Goal: Task Accomplishment & Management: Use online tool/utility

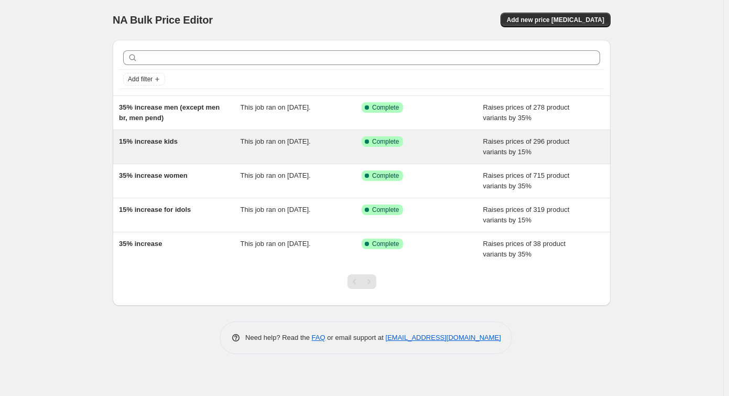
click at [147, 141] on span "15% increase kids" at bounding box center [148, 141] width 59 height 8
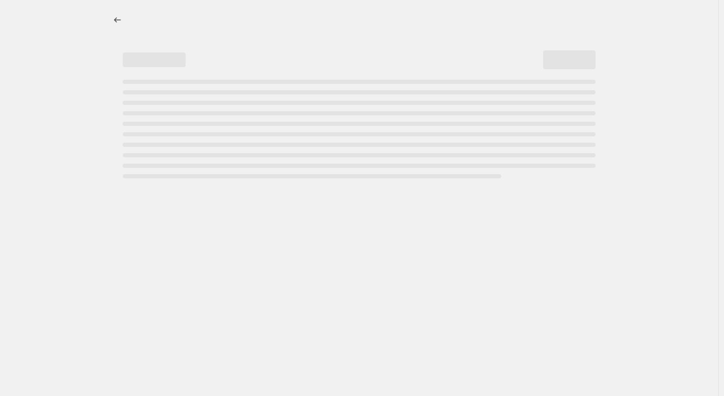
select select "percentage"
select select "remove"
select select "collection"
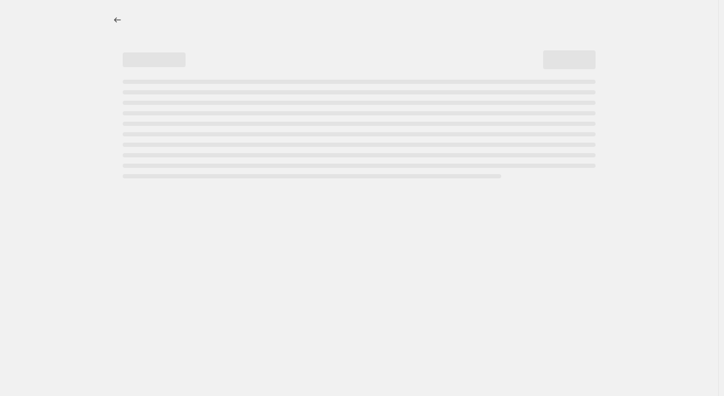
select select "collection"
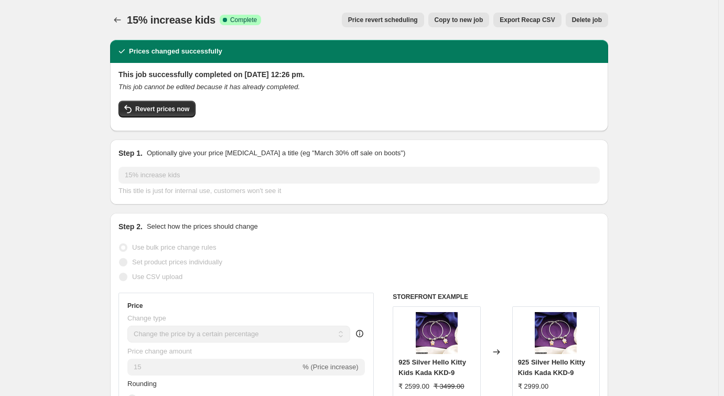
click at [123, 23] on icon "Price change jobs" at bounding box center [117, 20] width 10 height 10
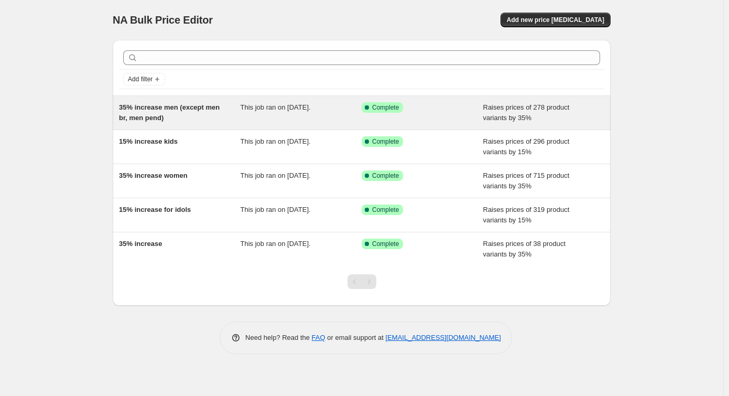
click at [144, 103] on span "35% increase men (except men br, men pend)" at bounding box center [169, 112] width 101 height 18
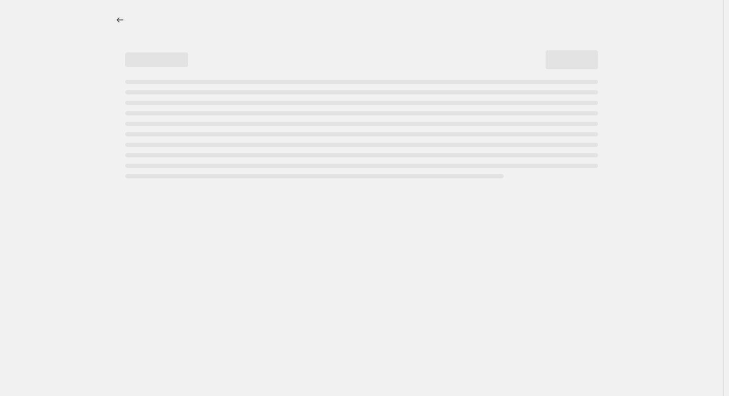
select select "percentage"
select select "remove"
select select "collection"
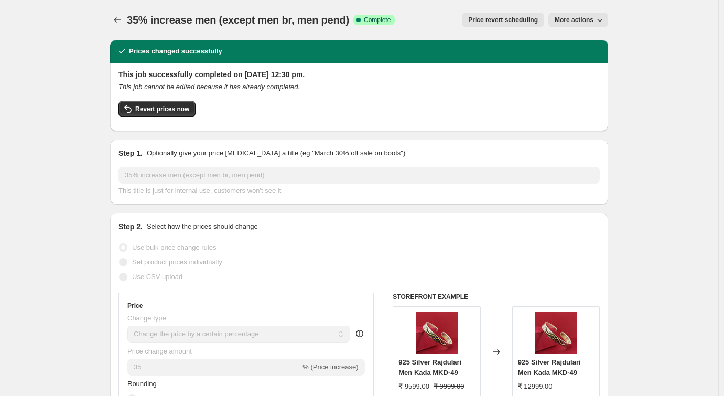
click at [587, 16] on span "More actions" at bounding box center [574, 20] width 39 height 8
click at [590, 37] on span "Copy to new job" at bounding box center [585, 42] width 57 height 10
select select "percentage"
select select "remove"
select select "collection"
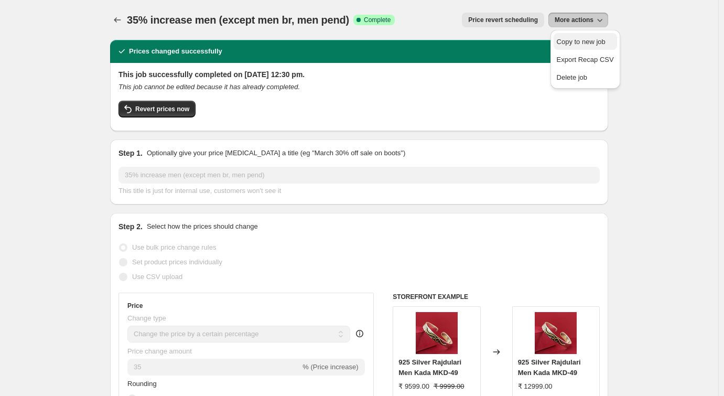
select select "collection"
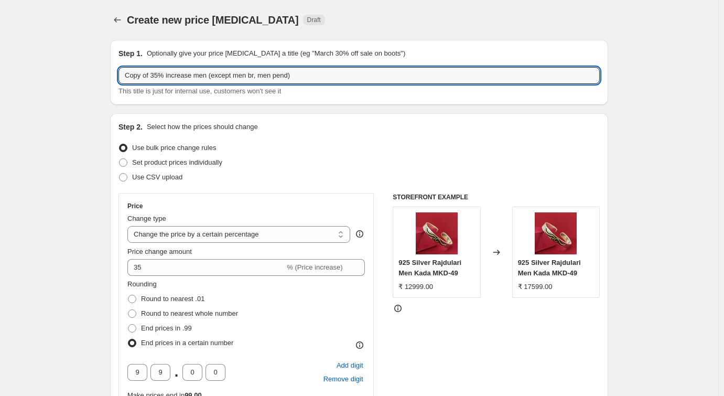
drag, startPoint x: 155, startPoint y: 74, endPoint x: 103, endPoint y: 77, distance: 51.5
type input "10% increase men (except men br, men pend)"
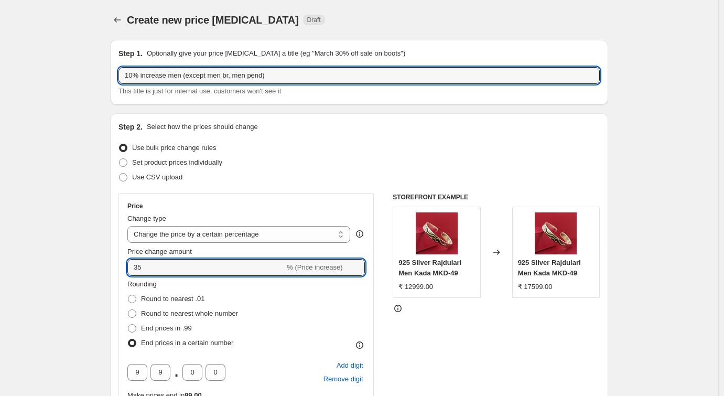
drag, startPoint x: 151, startPoint y: 270, endPoint x: 106, endPoint y: 270, distance: 45.1
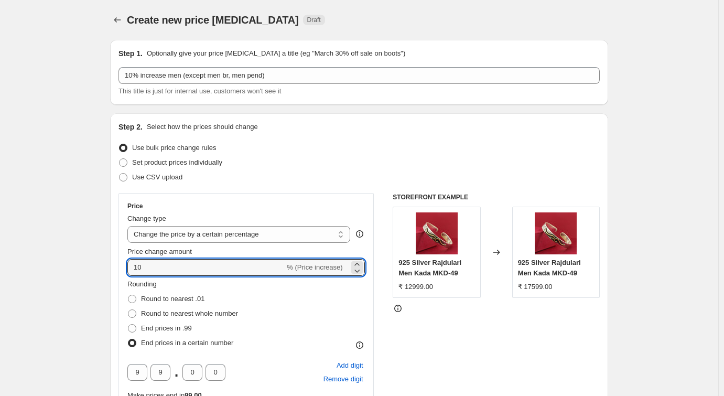
type input "10"
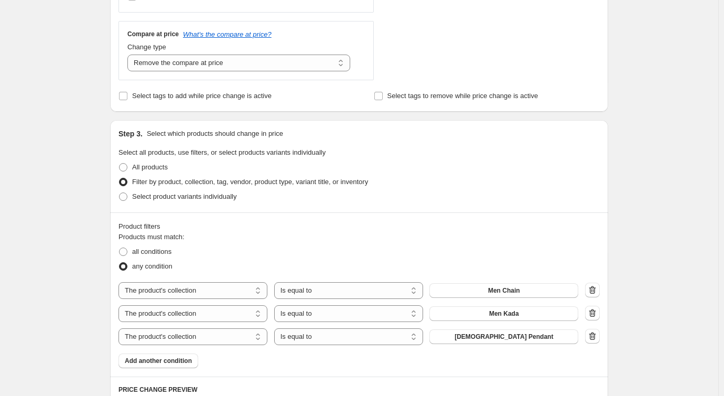
scroll to position [464, 0]
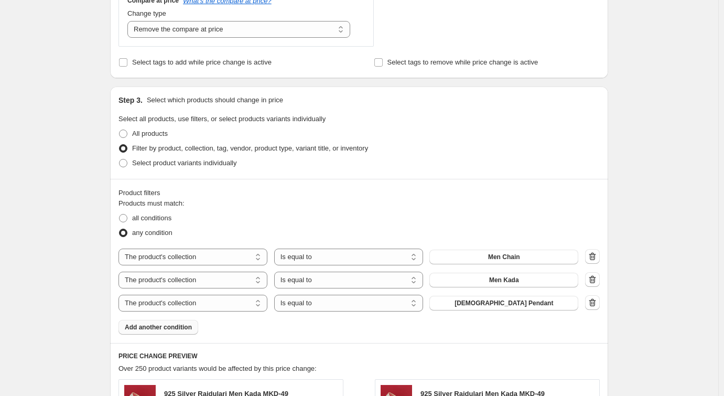
click at [157, 325] on span "Add another condition" at bounding box center [158, 327] width 67 height 8
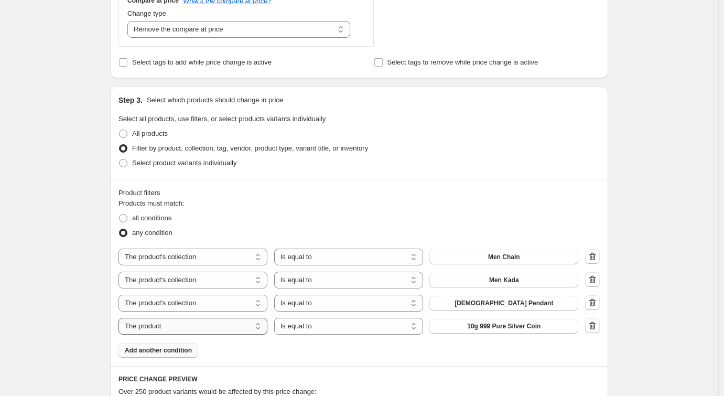
click at [169, 325] on select "The product The product's collection The product's tag The product's vendor The…" at bounding box center [193, 326] width 149 height 17
select select "collection"
click at [514, 323] on span "Above ₹5000" at bounding box center [504, 326] width 39 height 8
click at [149, 349] on span "Add another condition" at bounding box center [158, 350] width 67 height 8
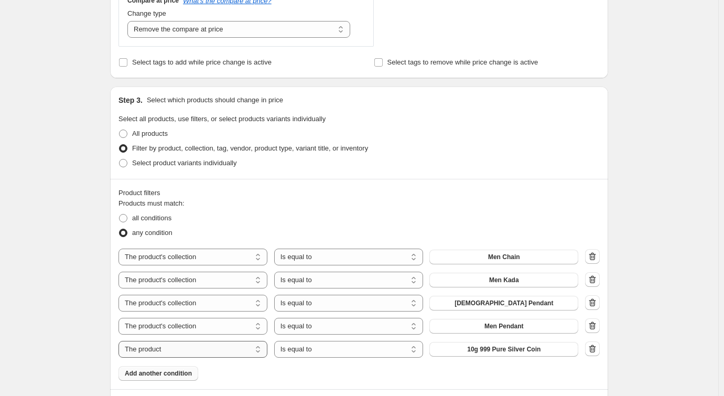
click at [248, 352] on select "The product The product's collection The product's tag The product's vendor The…" at bounding box center [193, 349] width 149 height 17
select select "collection"
click at [495, 348] on span "Above ₹5000" at bounding box center [504, 349] width 39 height 8
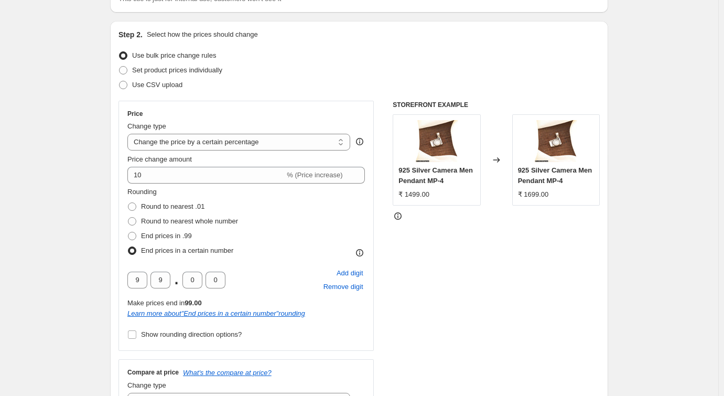
scroll to position [0, 0]
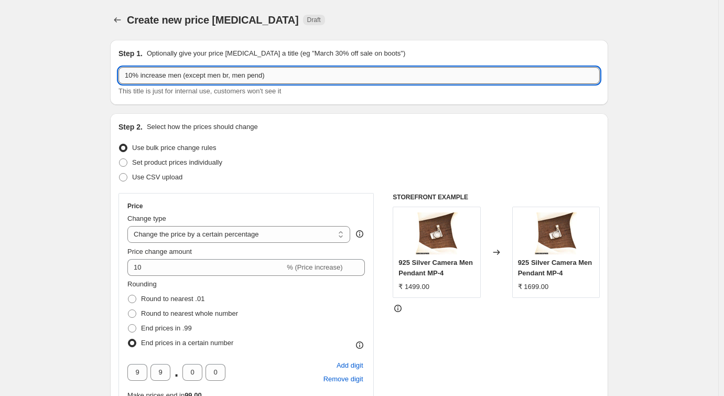
drag, startPoint x: 283, startPoint y: 73, endPoint x: 189, endPoint y: 82, distance: 94.3
click at [189, 82] on input "10% increase men (except men br, men pend)" at bounding box center [359, 75] width 481 height 17
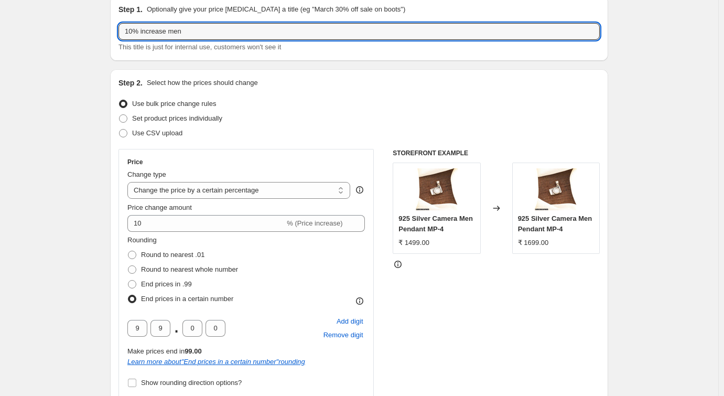
type input "10% increase men"
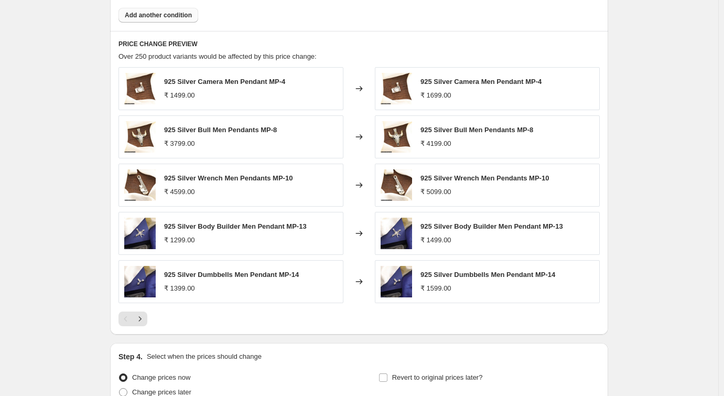
scroll to position [921, 0]
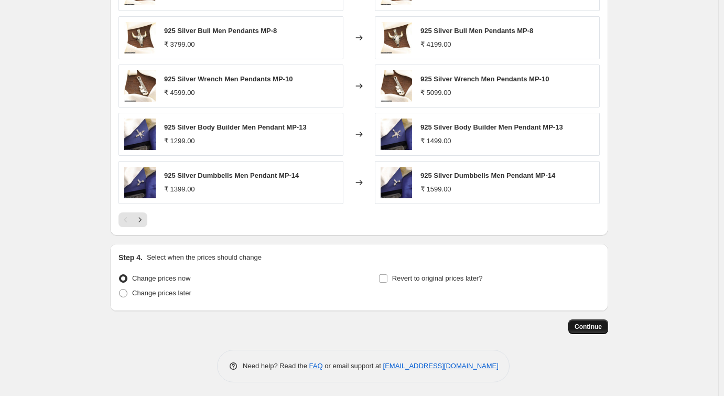
click at [608, 323] on button "Continue" at bounding box center [588, 326] width 40 height 15
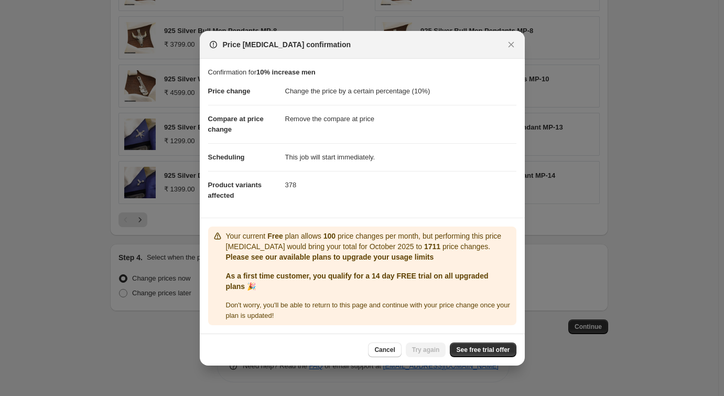
drag, startPoint x: 375, startPoint y: 255, endPoint x: 375, endPoint y: 281, distance: 25.7
click at [491, 355] on link "See free trial offer" at bounding box center [483, 349] width 66 height 15
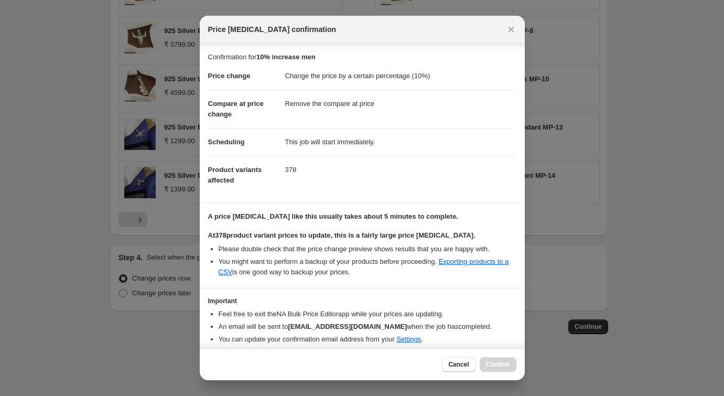
scroll to position [48, 0]
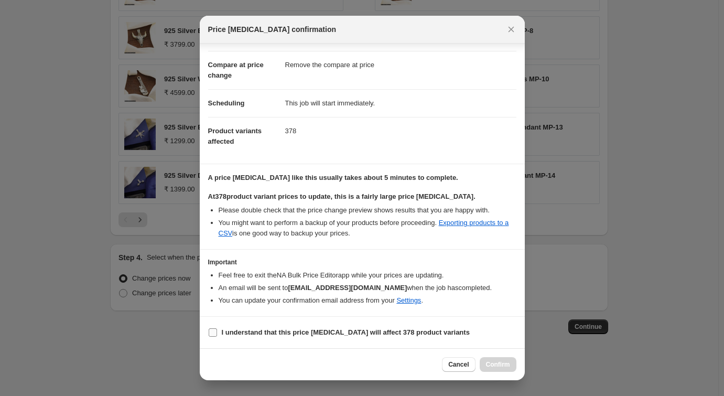
click at [214, 329] on input "I understand that this price [MEDICAL_DATA] will affect 378 product variants" at bounding box center [213, 332] width 8 height 8
checkbox input "true"
click at [487, 360] on button "Confirm" at bounding box center [498, 364] width 37 height 15
type input "10% increase men"
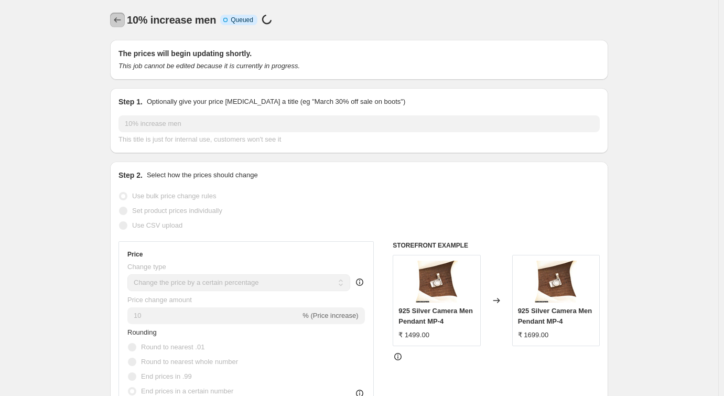
click at [116, 23] on icon "Price change jobs" at bounding box center [117, 20] width 10 height 10
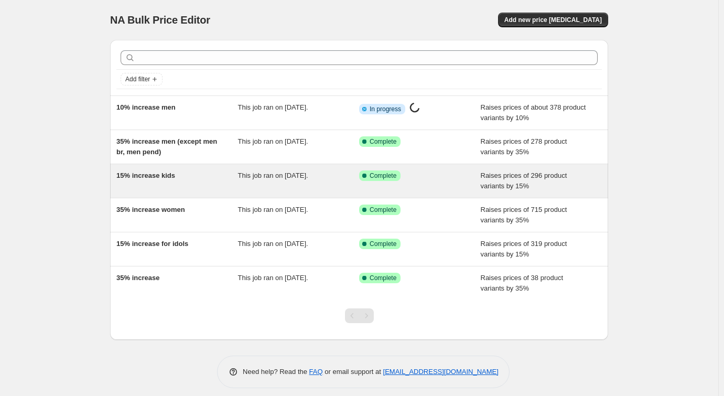
click at [332, 185] on div "This job ran on [DATE]." at bounding box center [299, 180] width 122 height 21
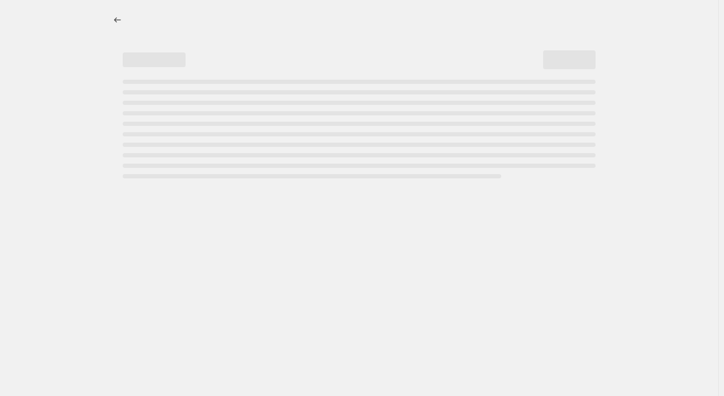
select select "percentage"
select select "remove"
select select "collection"
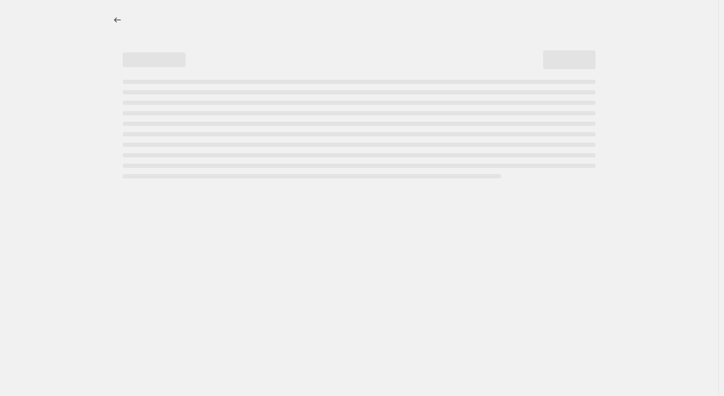
select select "collection"
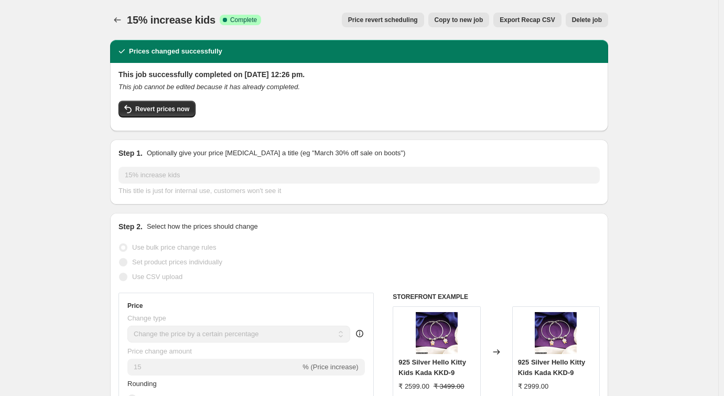
click at [466, 18] on span "Copy to new job" at bounding box center [459, 20] width 49 height 8
select select "percentage"
select select "remove"
select select "collection"
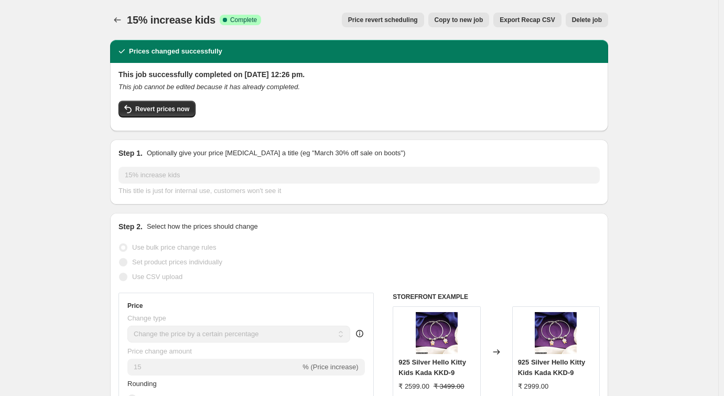
select select "collection"
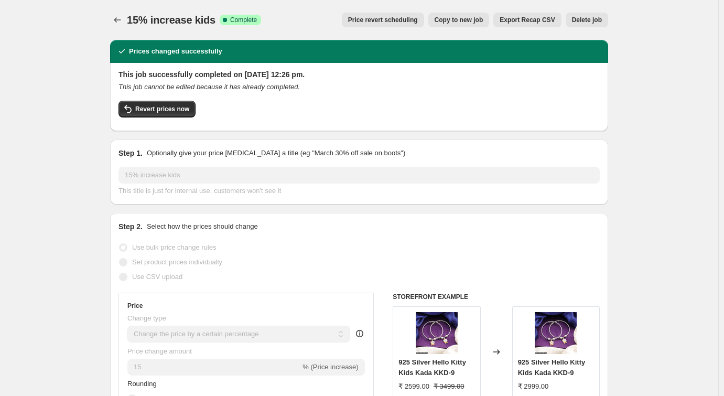
select select "collection"
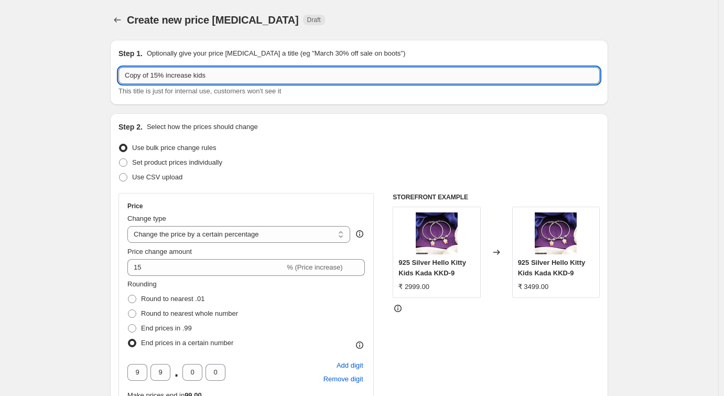
click at [159, 76] on input "Copy of 15% increase kids" at bounding box center [359, 75] width 481 height 17
type input "10% increase kids"
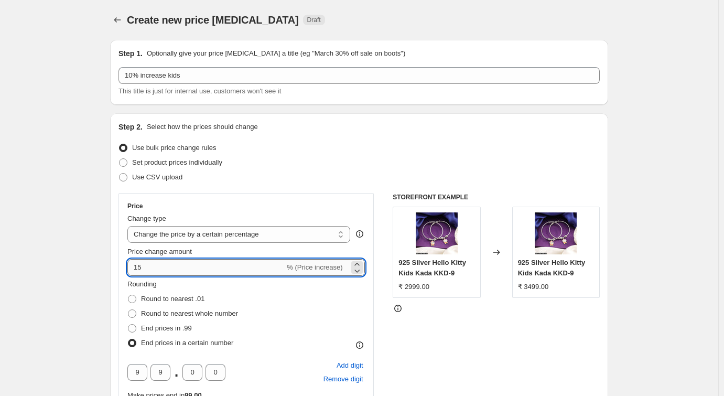
click at [196, 260] on input "15" at bounding box center [205, 267] width 157 height 17
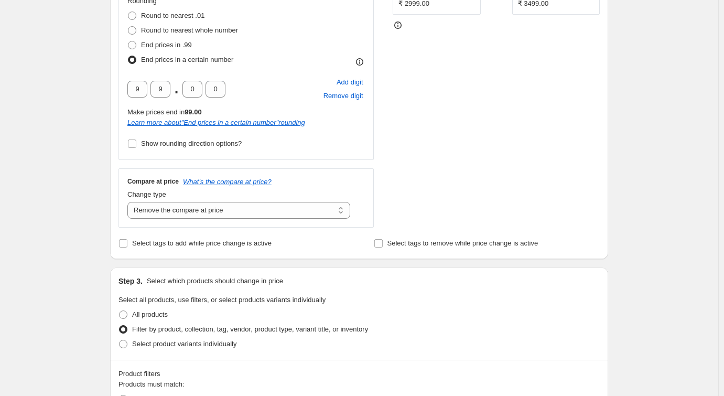
scroll to position [619, 0]
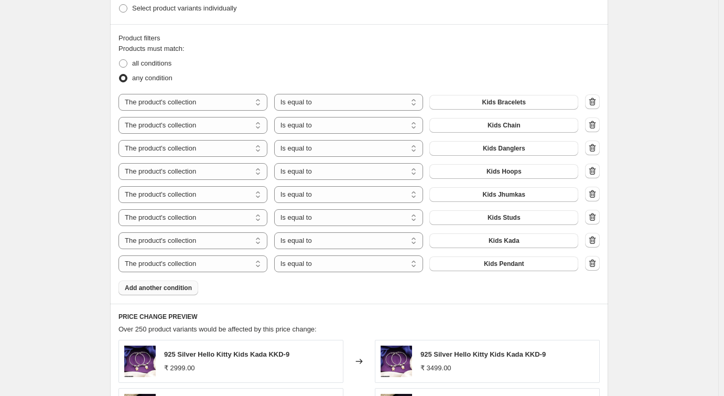
type input "10"
click at [168, 284] on span "Add another condition" at bounding box center [158, 288] width 67 height 8
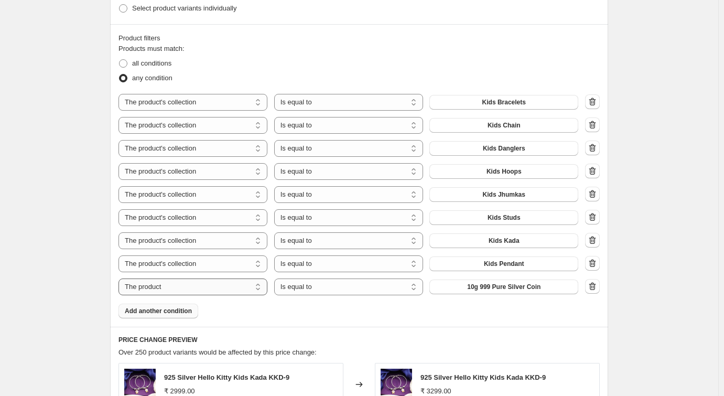
click at [175, 287] on select "The product The product's collection The product's tag The product's vendor The…" at bounding box center [193, 286] width 149 height 17
select select "collection"
click at [510, 286] on span "Above ₹5000" at bounding box center [504, 287] width 39 height 8
click at [594, 286] on icon "button" at bounding box center [592, 286] width 10 height 10
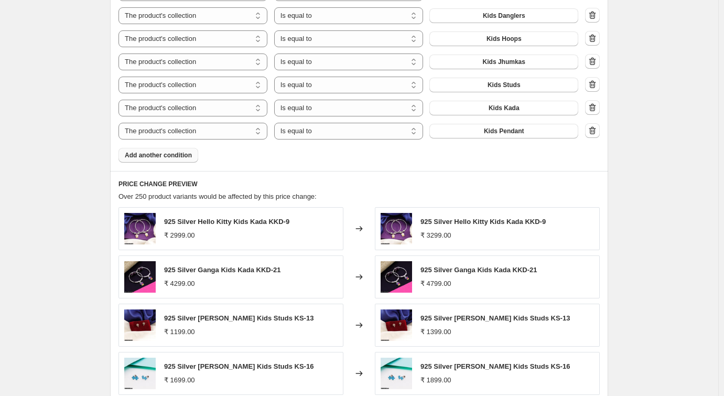
scroll to position [991, 0]
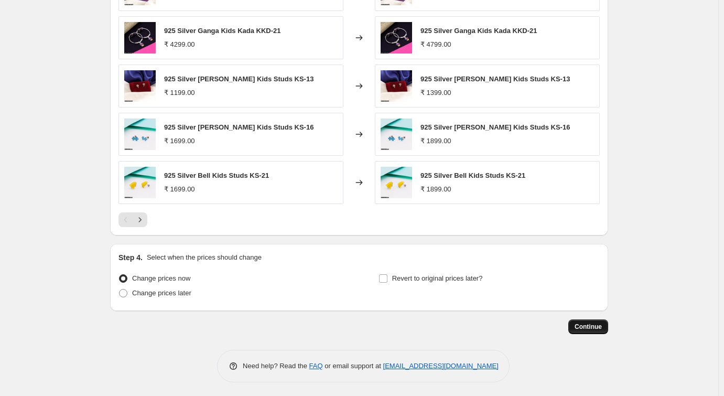
click at [587, 319] on button "Continue" at bounding box center [588, 326] width 40 height 15
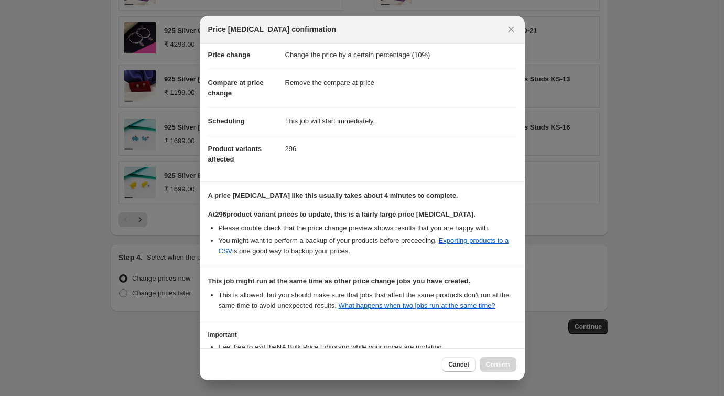
scroll to position [123, 0]
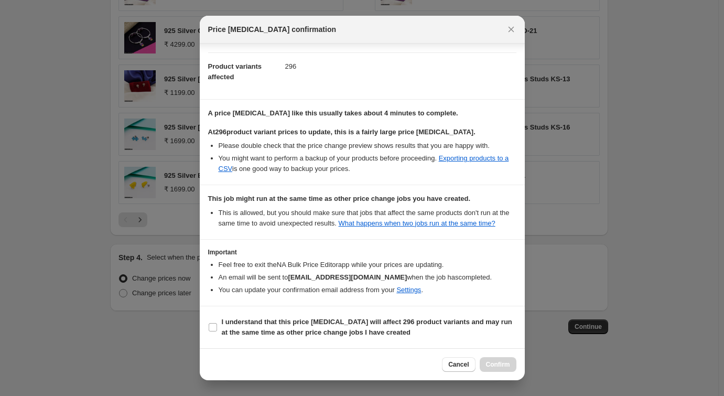
drag, startPoint x: 342, startPoint y: 227, endPoint x: 475, endPoint y: 385, distance: 206.2
drag, startPoint x: 213, startPoint y: 327, endPoint x: 349, endPoint y: 341, distance: 136.6
click at [213, 326] on input "I understand that this price [MEDICAL_DATA] will affect 296 product variants an…" at bounding box center [213, 327] width 8 height 8
checkbox input "true"
click at [497, 362] on span "Confirm" at bounding box center [498, 364] width 24 height 8
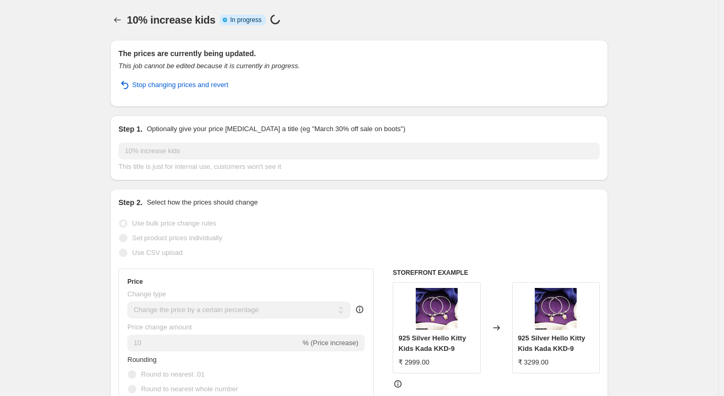
click at [116, 18] on icon "Price change jobs" at bounding box center [117, 20] width 10 height 10
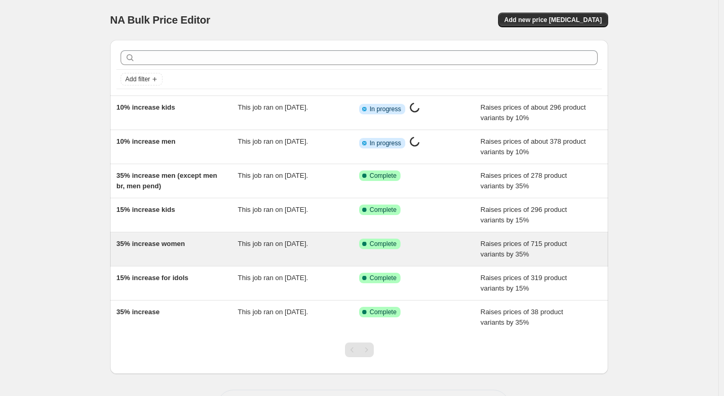
click at [321, 237] on div "35% increase women This job ran on [DATE]. Success Complete Complete Raises pri…" at bounding box center [359, 249] width 498 height 34
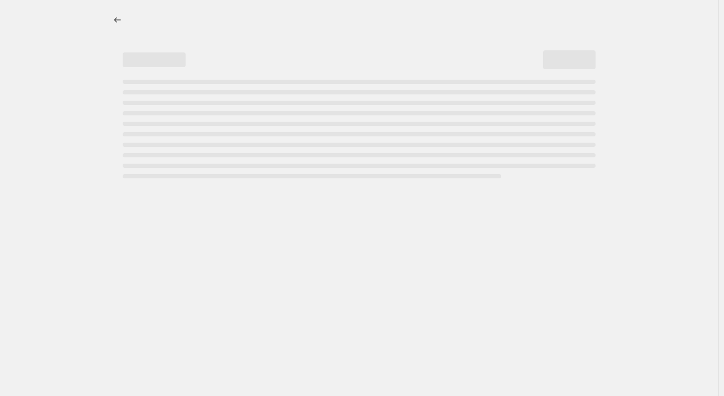
select select "percentage"
select select "remove"
select select "collection"
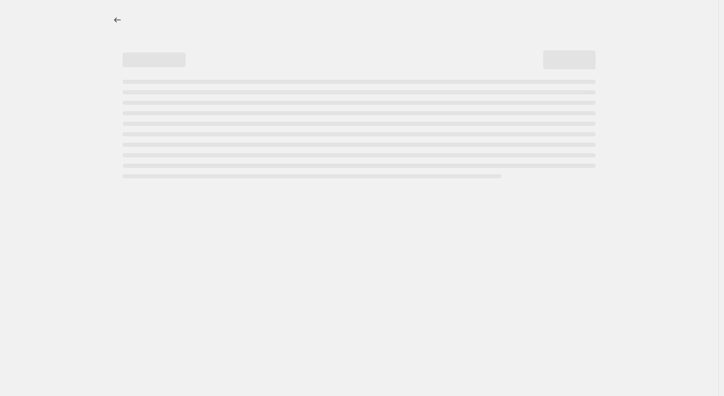
select select "collection"
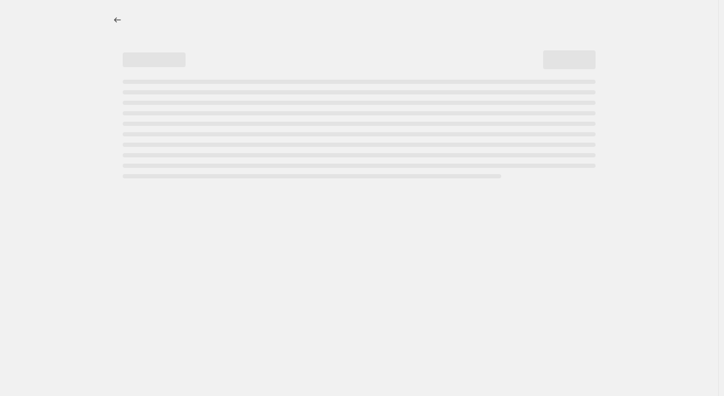
select select "collection"
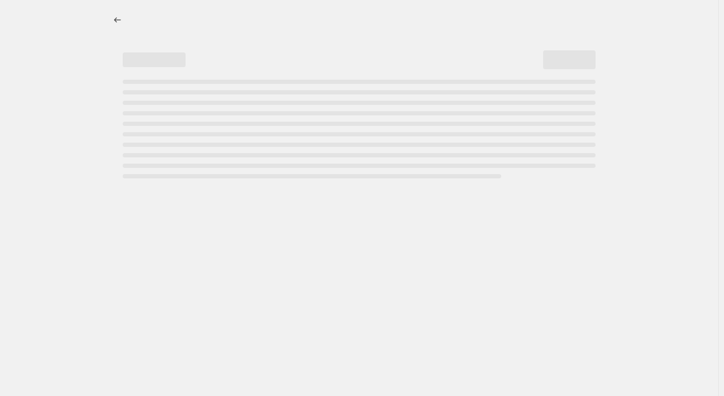
select select "collection"
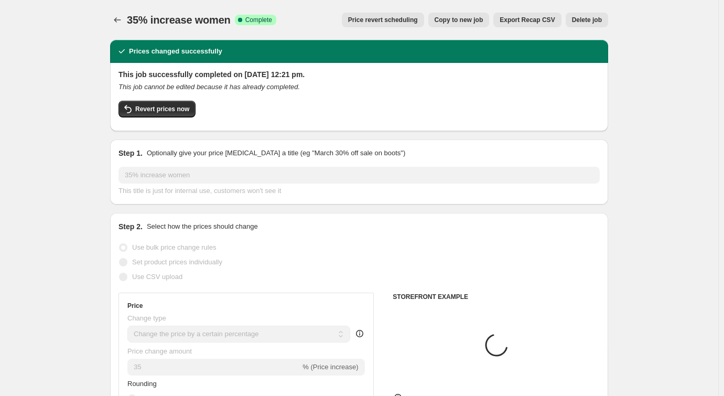
click at [478, 22] on span "Copy to new job" at bounding box center [459, 20] width 49 height 8
select select "percentage"
select select "remove"
select select "collection"
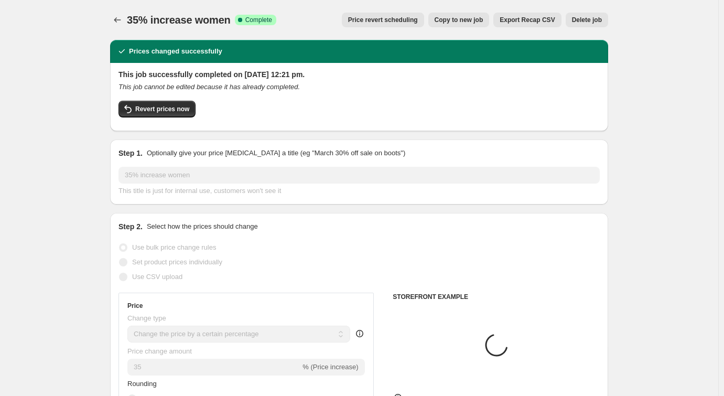
select select "collection"
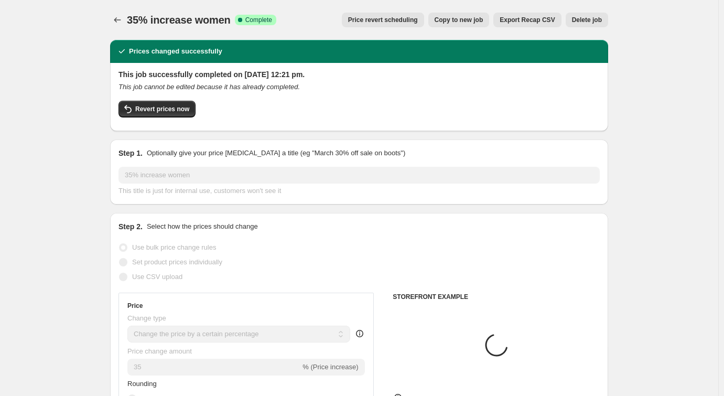
select select "collection"
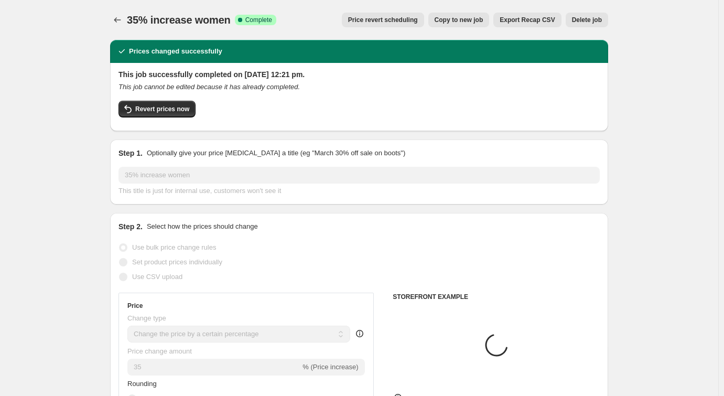
select select "collection"
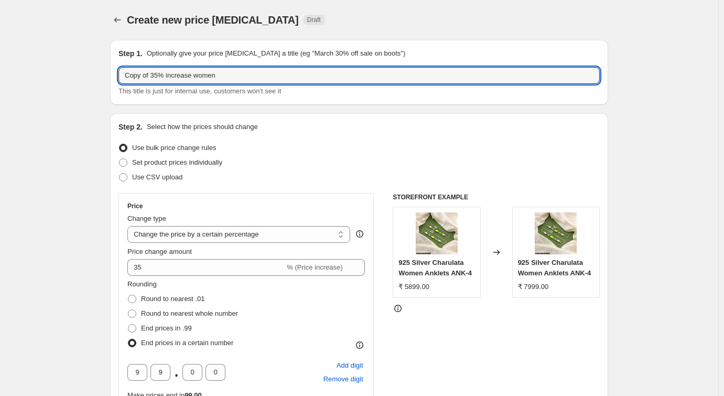
drag, startPoint x: 163, startPoint y: 76, endPoint x: 116, endPoint y: 78, distance: 46.2
click at [116, 78] on div "Step 1. Optionally give your price [MEDICAL_DATA] a title (eg "March 30% off sa…" at bounding box center [359, 72] width 498 height 65
type input "10% increase women"
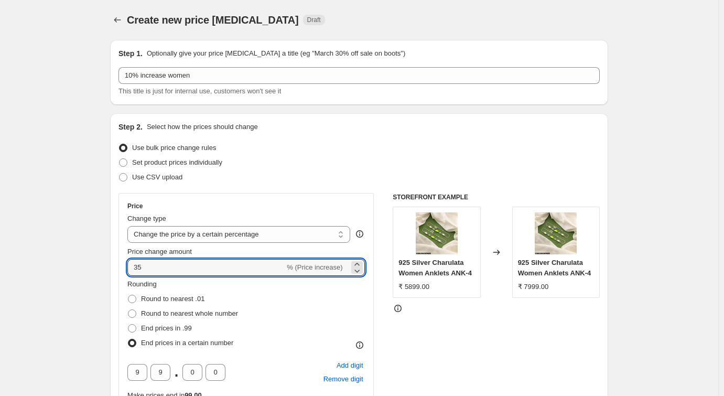
drag, startPoint x: 173, startPoint y: 262, endPoint x: 71, endPoint y: 269, distance: 101.9
type input "10"
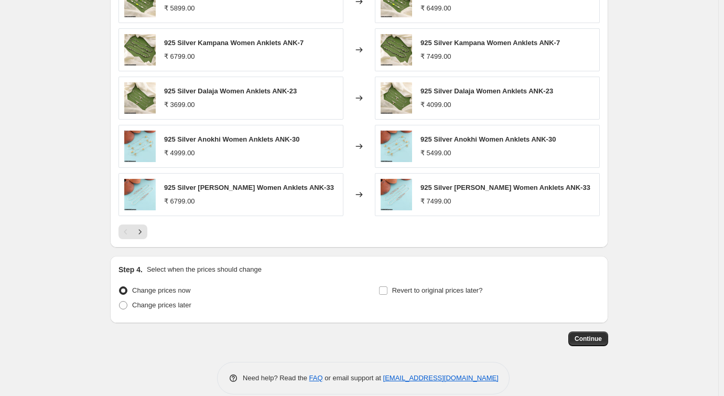
scroll to position [1152, 0]
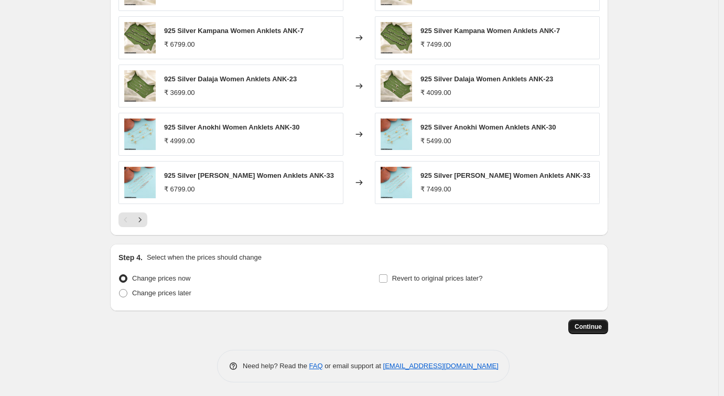
click at [588, 327] on span "Continue" at bounding box center [588, 327] width 27 height 8
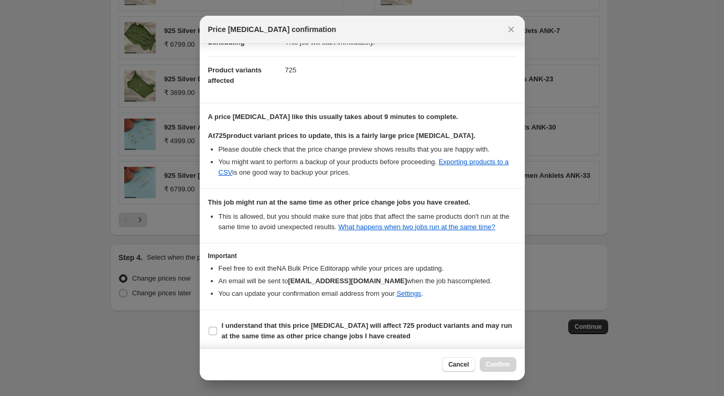
scroll to position [123, 0]
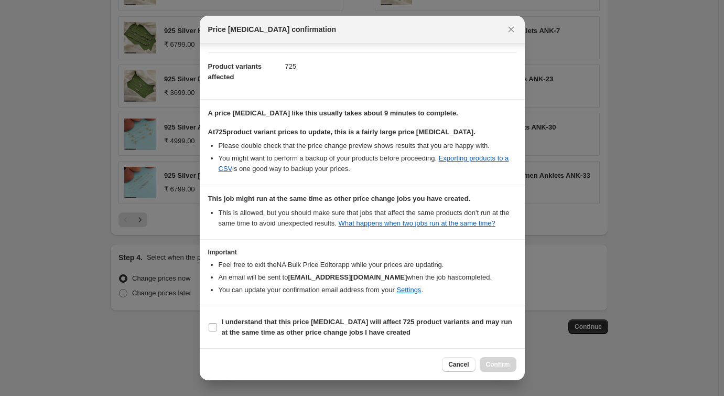
drag, startPoint x: 338, startPoint y: 258, endPoint x: 472, endPoint y: 388, distance: 187.3
click at [216, 325] on input "I understand that this price [MEDICAL_DATA] will affect 725 product variants an…" at bounding box center [213, 327] width 8 height 8
checkbox input "true"
click at [504, 370] on button "Confirm" at bounding box center [498, 364] width 37 height 15
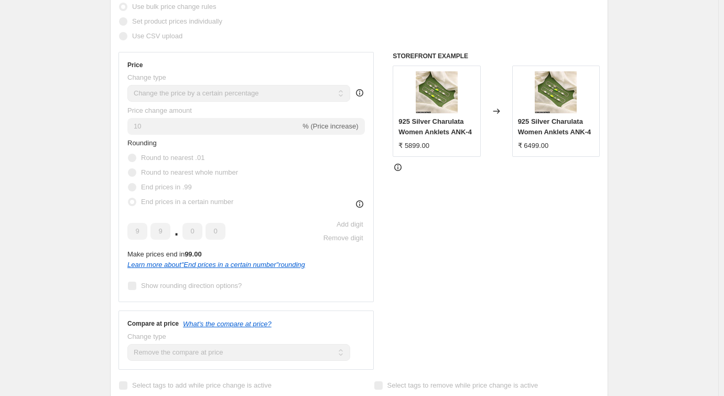
drag, startPoint x: 104, startPoint y: 73, endPoint x: 231, endPoint y: -55, distance: 180.2
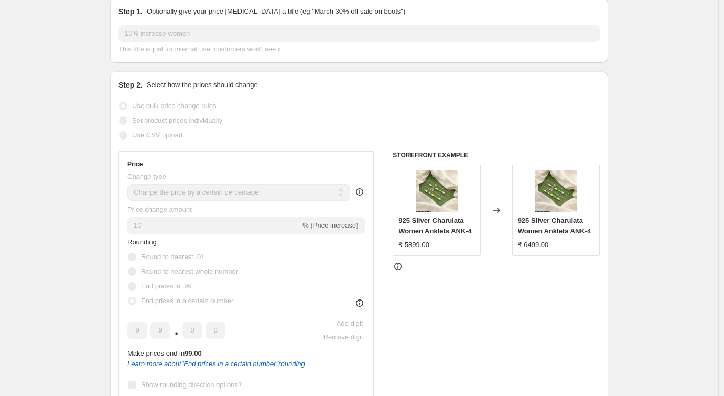
scroll to position [0, 0]
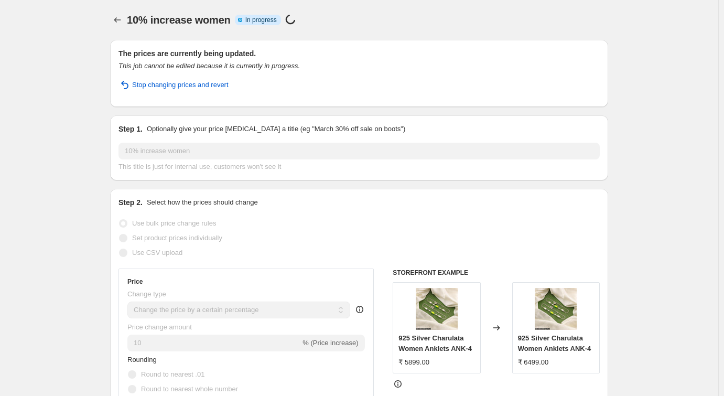
drag, startPoint x: 213, startPoint y: 145, endPoint x: 203, endPoint y: 8, distance: 136.7
click at [122, 19] on icon "Price change jobs" at bounding box center [117, 20] width 10 height 10
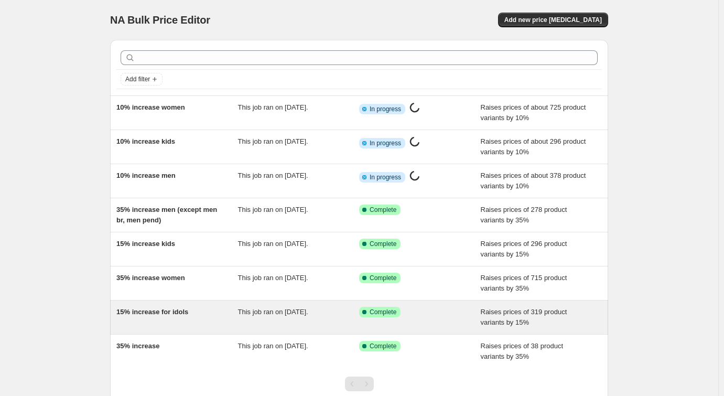
click at [178, 317] on div "15% increase for idols" at bounding box center [177, 317] width 122 height 21
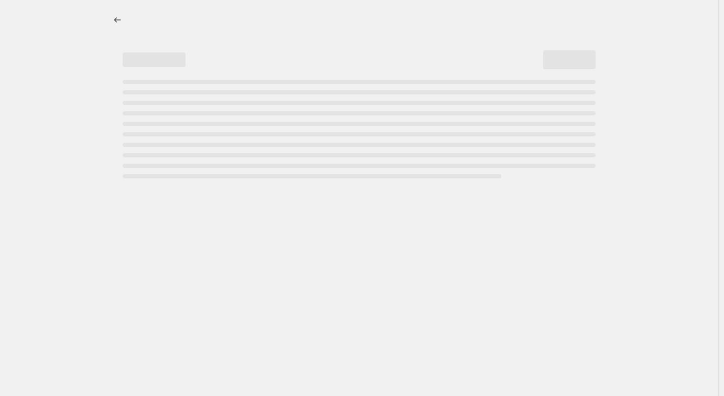
select select "percentage"
select select "remove"
select select "collection"
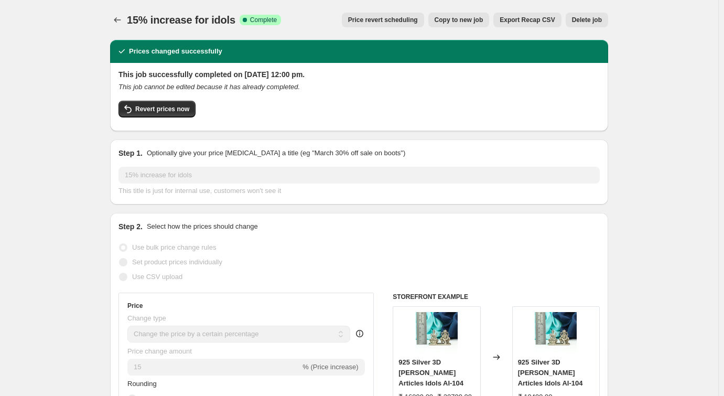
click at [480, 22] on span "Copy to new job" at bounding box center [459, 20] width 49 height 8
select select "percentage"
select select "remove"
select select "collection"
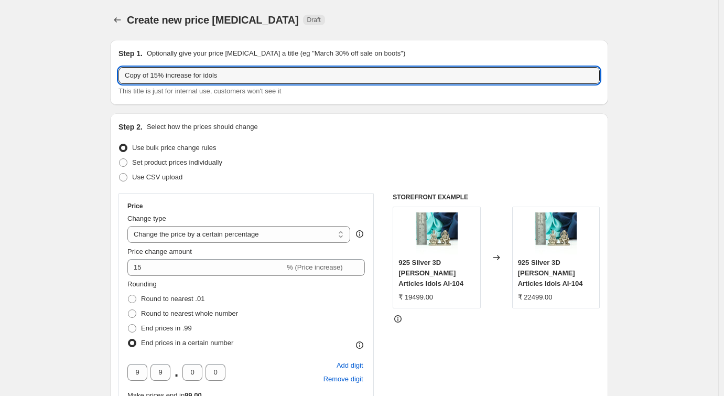
drag, startPoint x: 164, startPoint y: 77, endPoint x: 83, endPoint y: 84, distance: 81.0
type input "10% increase for idols"
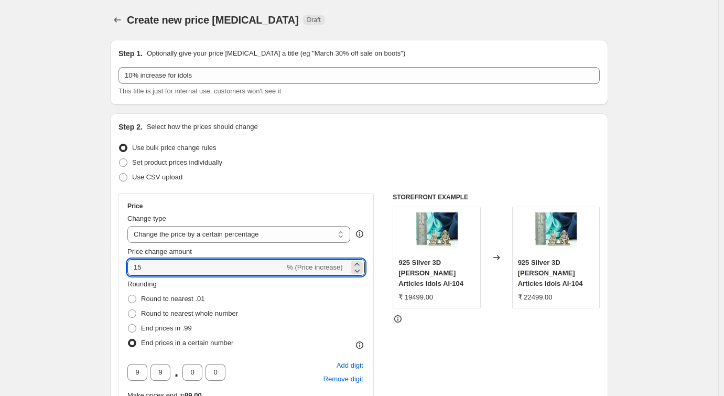
drag, startPoint x: 149, startPoint y: 269, endPoint x: 108, endPoint y: 271, distance: 42.0
type input "10"
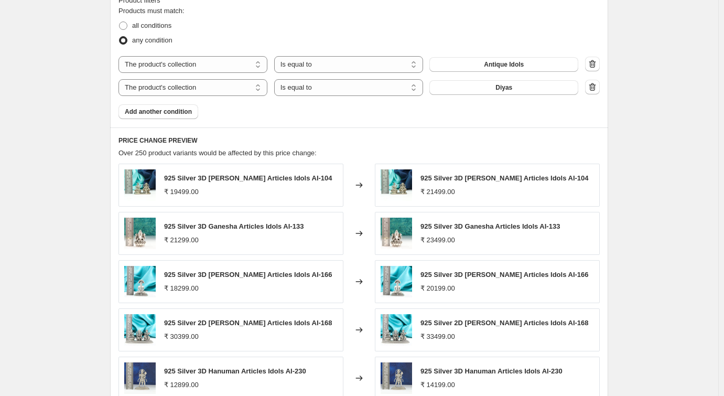
drag, startPoint x: 92, startPoint y: 270, endPoint x: 217, endPoint y: 379, distance: 165.7
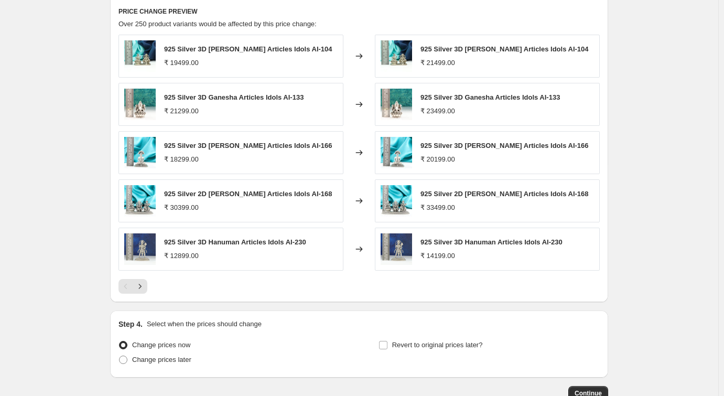
scroll to position [679, 0]
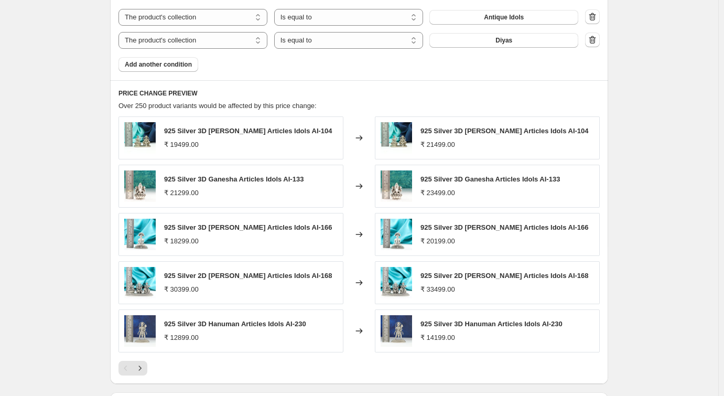
scroll to position [859, 0]
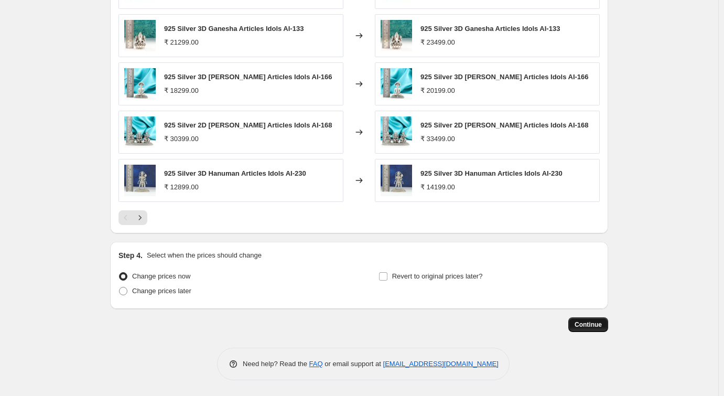
click at [578, 319] on button "Continue" at bounding box center [588, 324] width 40 height 15
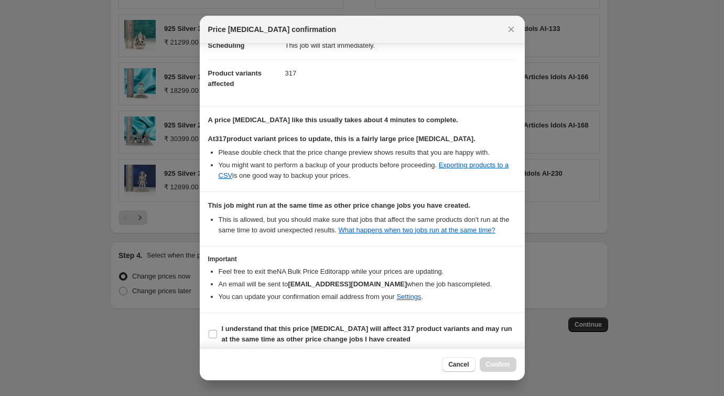
scroll to position [123, 0]
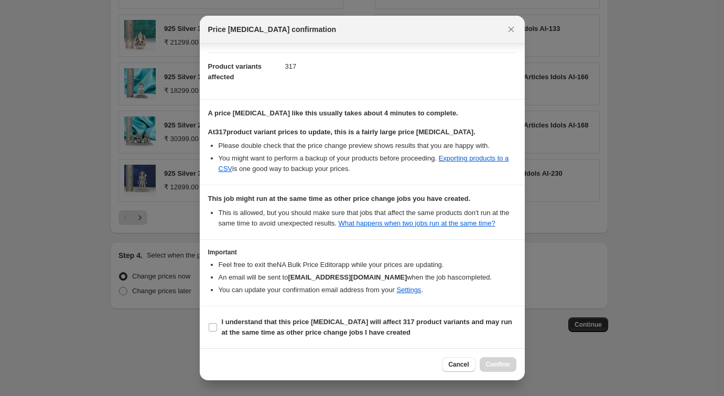
drag, startPoint x: 445, startPoint y: 378, endPoint x: 447, endPoint y: 410, distance: 32.6
click at [222, 324] on b "I understand that this price [MEDICAL_DATA] will affect 317 product variants an…" at bounding box center [367, 327] width 291 height 18
click at [217, 324] on input "I understand that this price [MEDICAL_DATA] will affect 317 product variants an…" at bounding box center [213, 327] width 8 height 8
checkbox input "true"
click at [482, 359] on button "Confirm" at bounding box center [498, 364] width 37 height 15
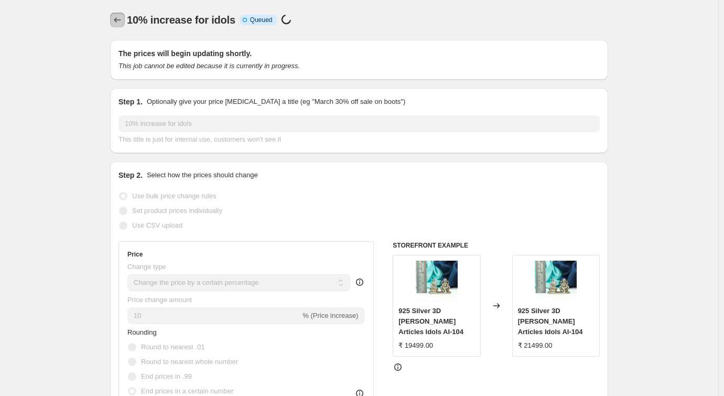
click at [117, 16] on icon "Price change jobs" at bounding box center [117, 20] width 10 height 10
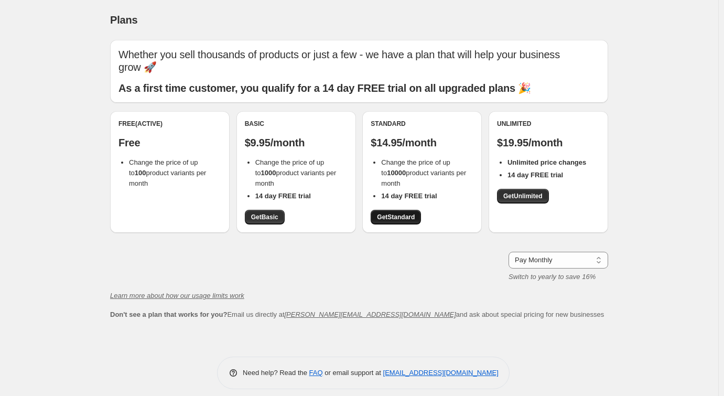
click at [417, 212] on link "Get Standard" at bounding box center [396, 217] width 50 height 15
